Goal: Information Seeking & Learning: Learn about a topic

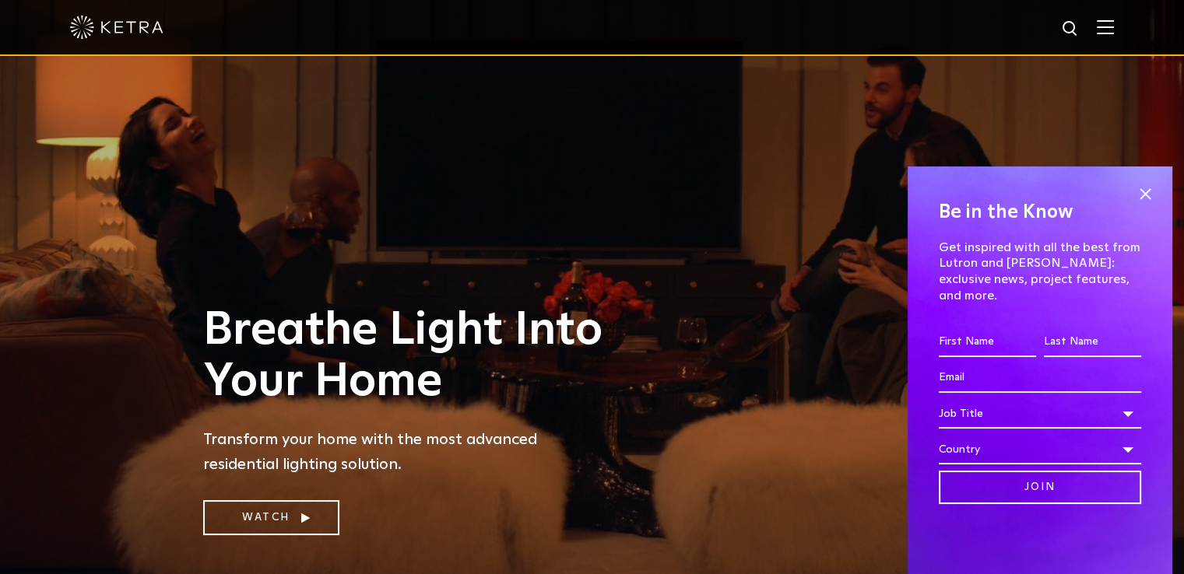
click at [1107, 28] on div at bounding box center [592, 27] width 1044 height 54
click at [1114, 32] on img at bounding box center [1105, 26] width 17 height 15
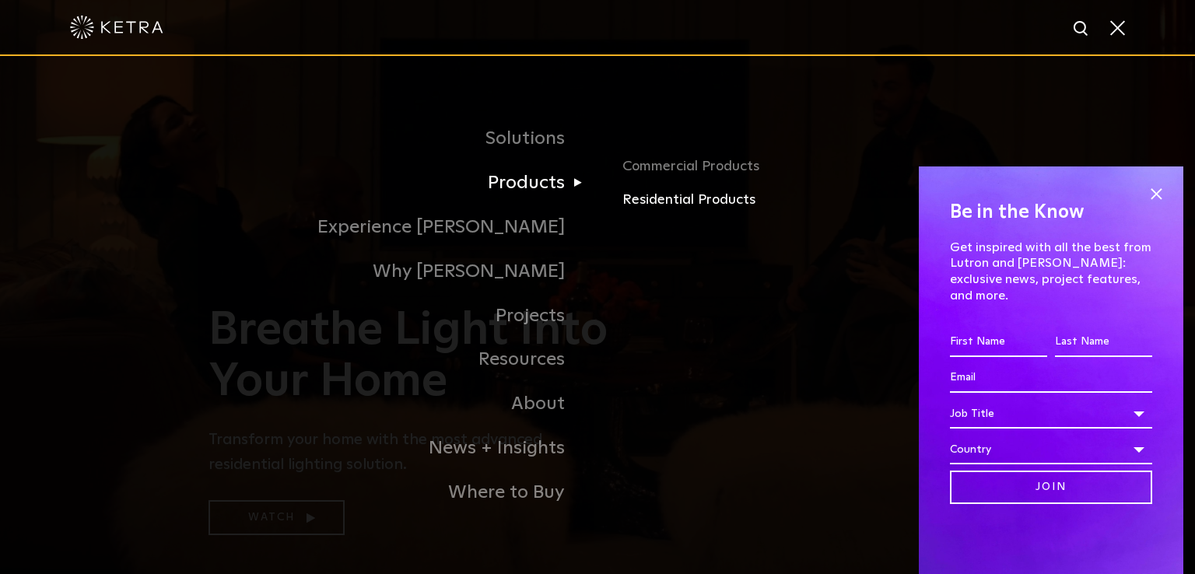
click at [641, 203] on link "Residential Products" at bounding box center [805, 200] width 364 height 23
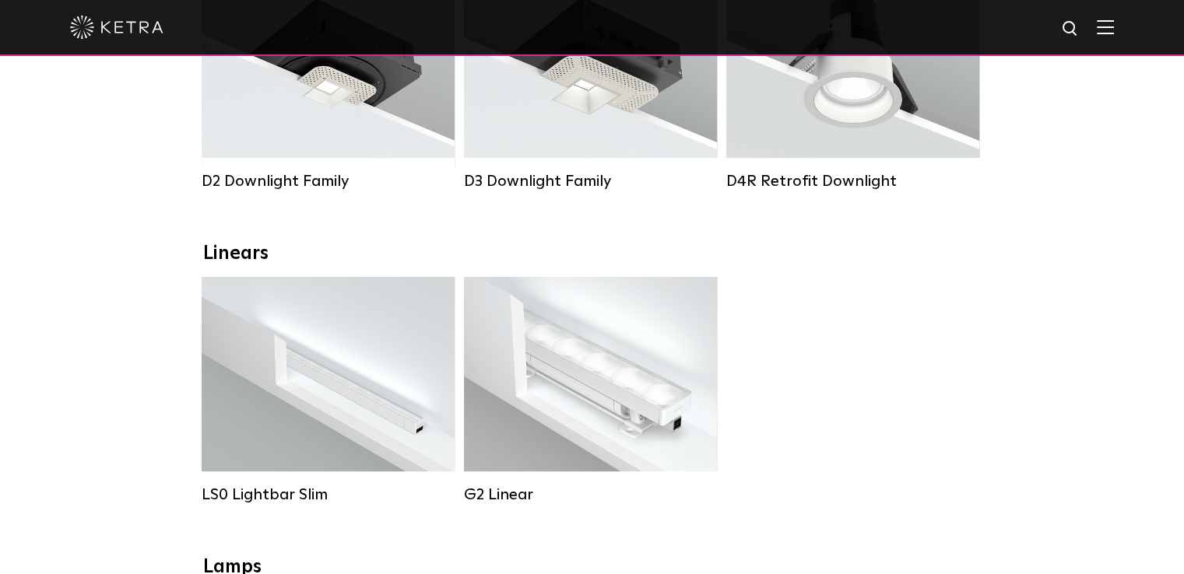
scroll to position [382, 0]
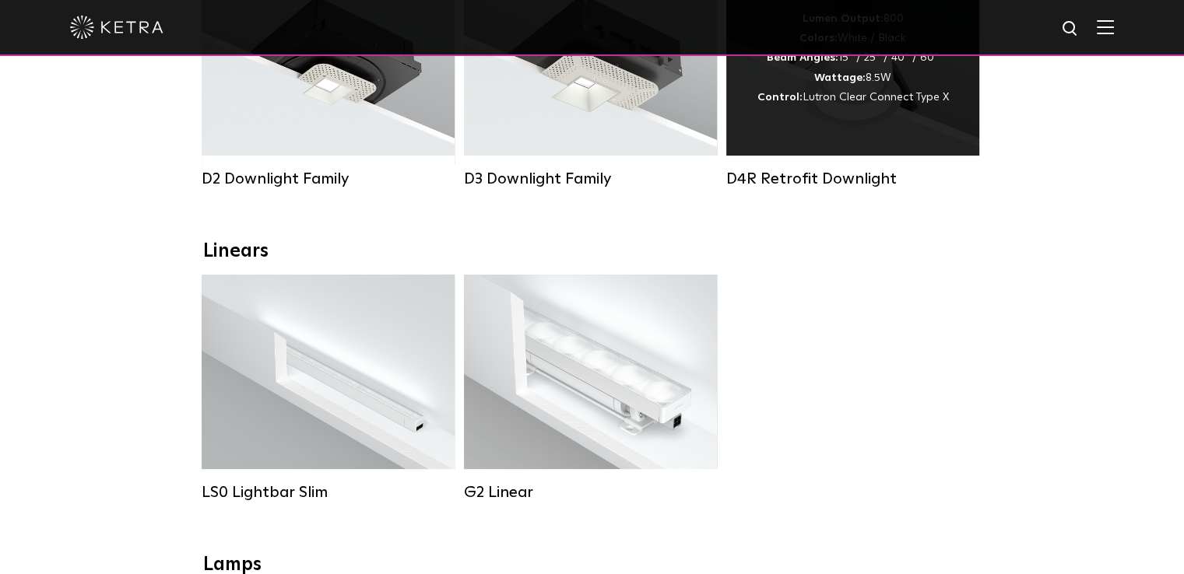
click at [897, 136] on div "Lumen Output: 800 Colors: White / Black Beam Angles: 15° / 25° / 40° / 60° Watt…" at bounding box center [852, 58] width 253 height 195
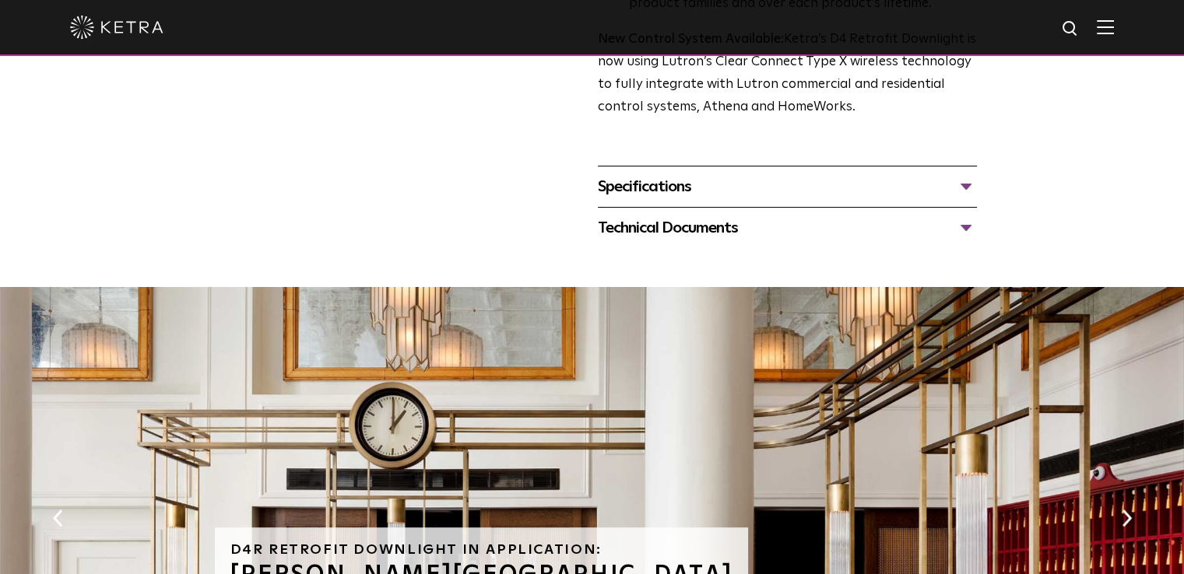
scroll to position [668, 0]
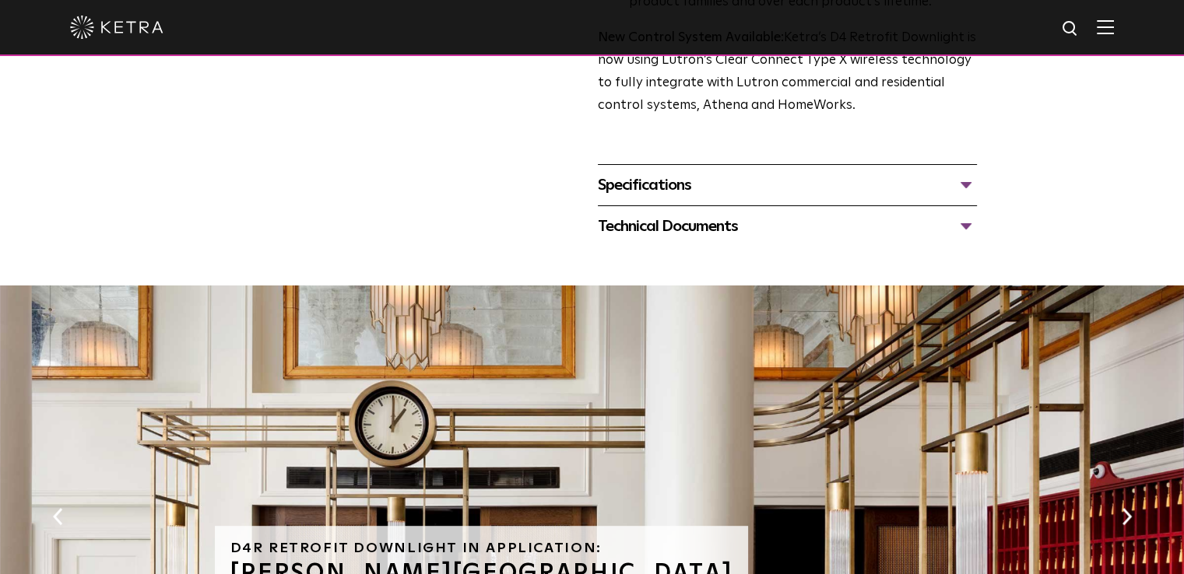
click at [964, 181] on div "Specifications" at bounding box center [787, 185] width 379 height 25
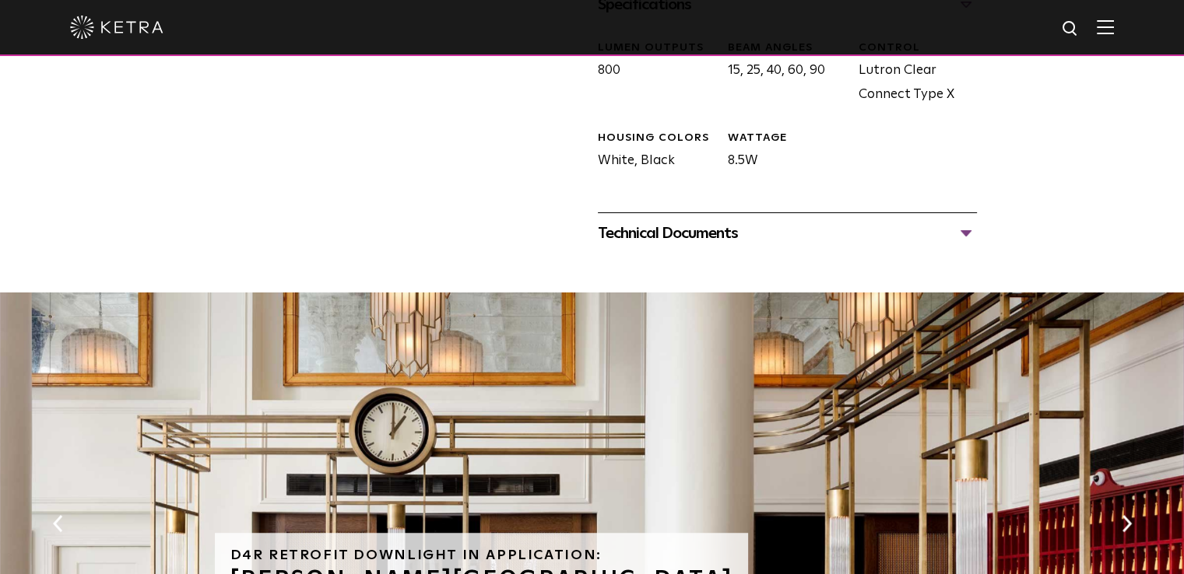
scroll to position [873, 0]
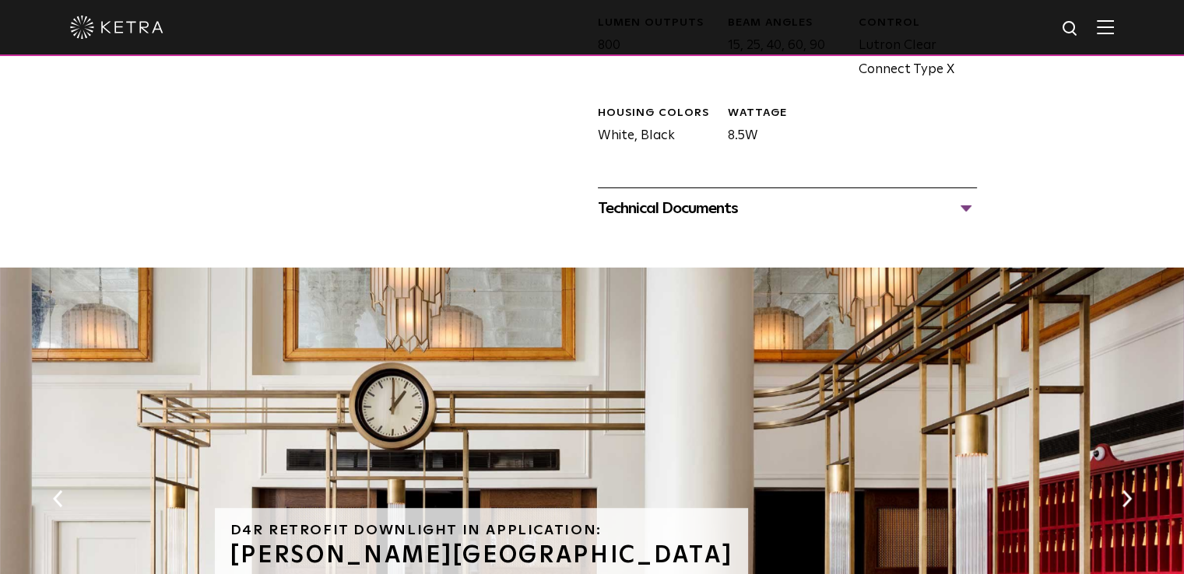
click at [967, 212] on div "Technical Documents" at bounding box center [787, 208] width 379 height 25
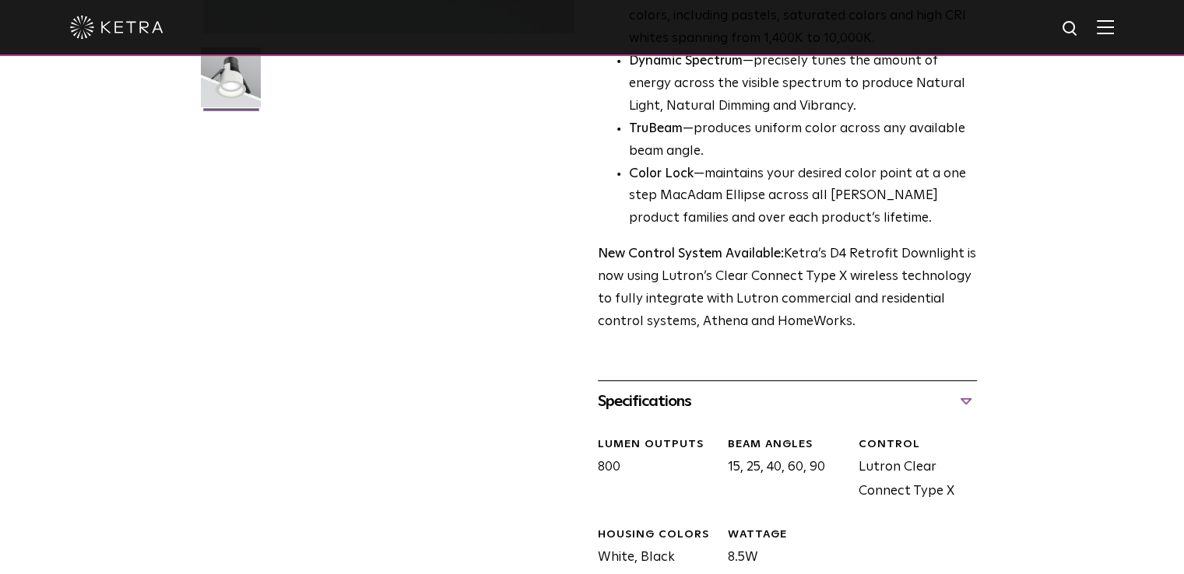
scroll to position [0, 0]
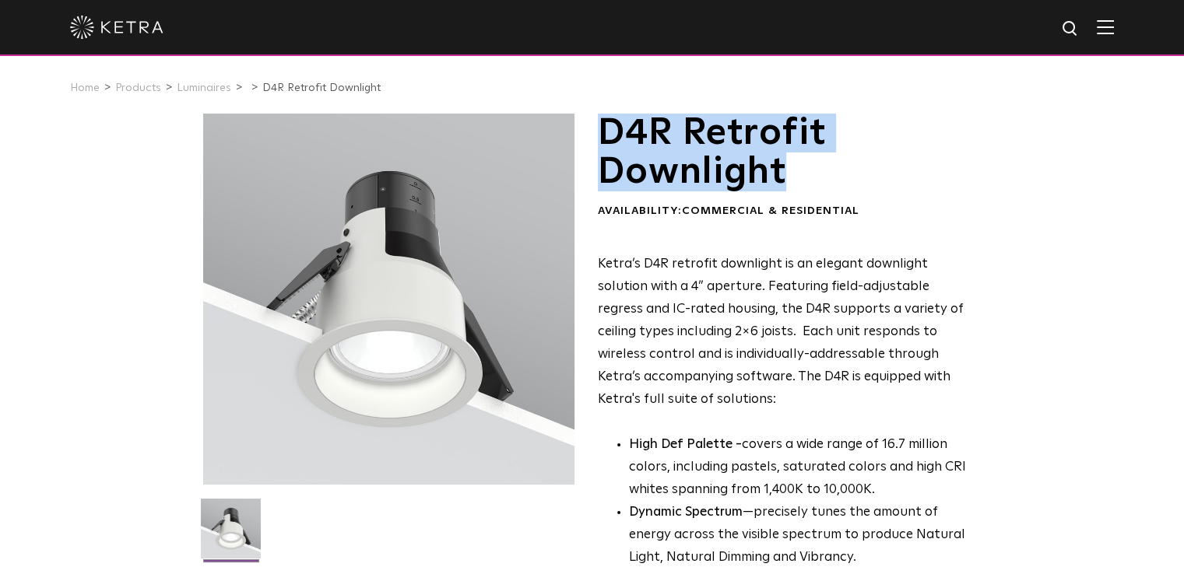
drag, startPoint x: 607, startPoint y: 132, endPoint x: 789, endPoint y: 166, distance: 185.2
click at [789, 166] on h1 "D4R Retrofit Downlight" at bounding box center [787, 153] width 379 height 79
copy h1 "D4R Retrofit Downlight"
